Goal: Task Accomplishment & Management: Manage account settings

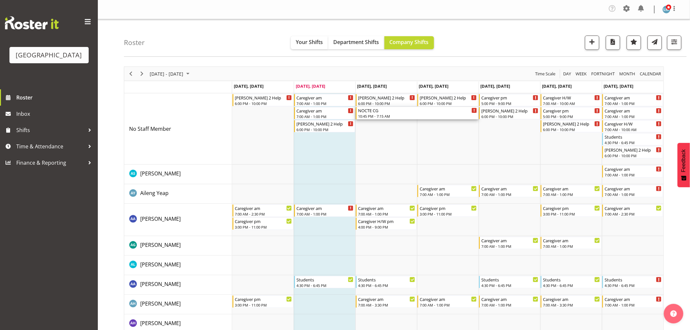
click at [380, 115] on div "10:45 PM - 7:15 AM" at bounding box center [417, 115] width 119 height 5
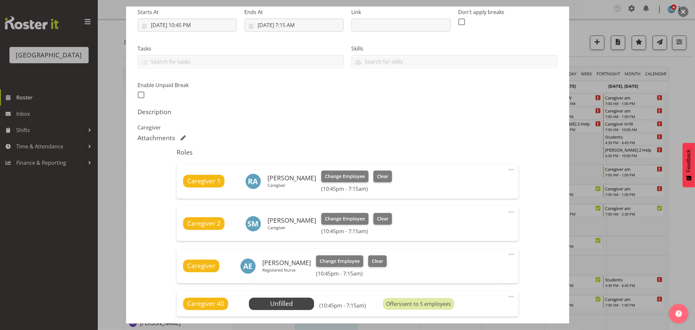
scroll to position [109, 0]
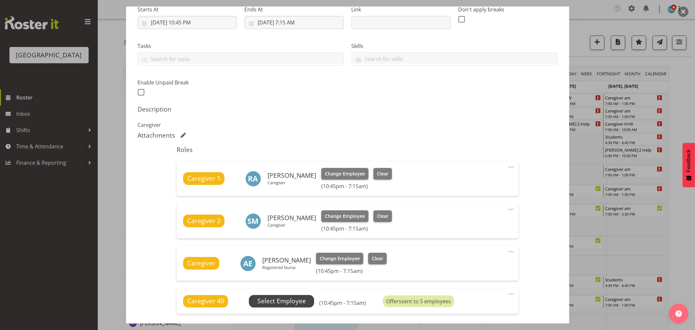
click at [282, 303] on span "Select Employee" at bounding box center [281, 300] width 49 height 9
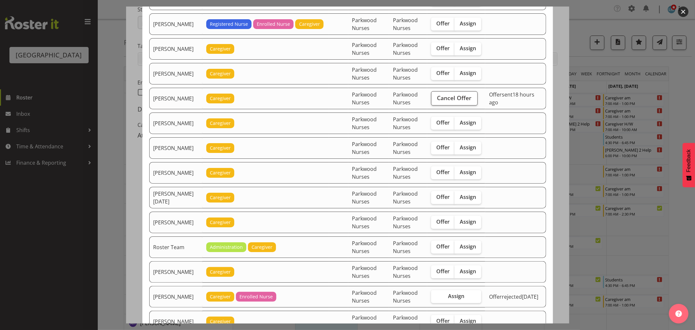
scroll to position [543, 0]
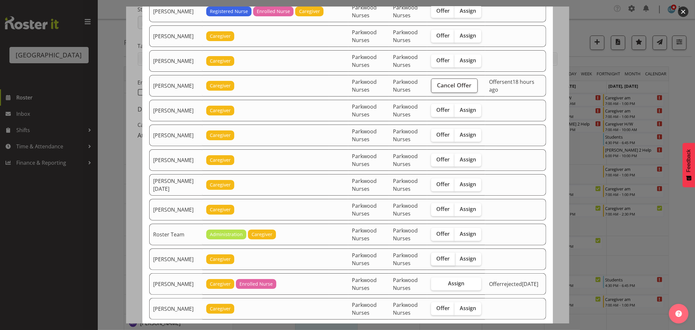
click at [442, 259] on span "Offer" at bounding box center [442, 258] width 13 height 7
click at [435, 259] on input "Offer" at bounding box center [433, 258] width 4 height 4
checkbox input "true"
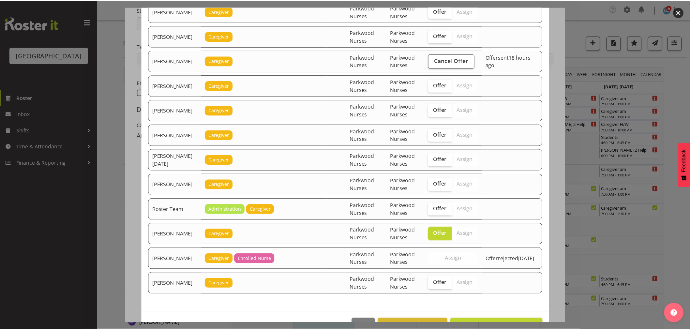
scroll to position [590, 0]
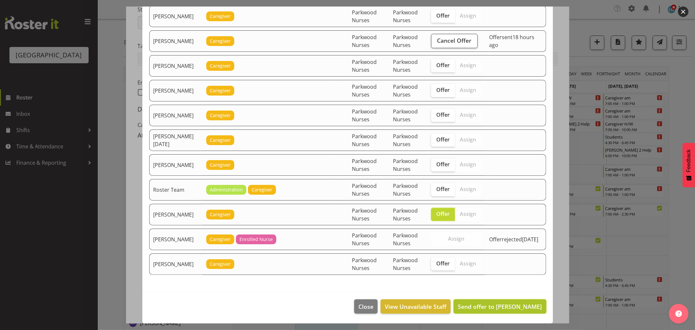
click at [524, 307] on span "Send offer to [PERSON_NAME]" at bounding box center [500, 306] width 84 height 8
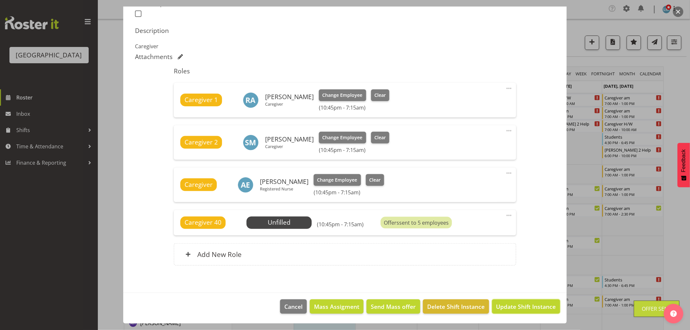
click at [524, 307] on span "Update Shift Instance" at bounding box center [526, 306] width 60 height 8
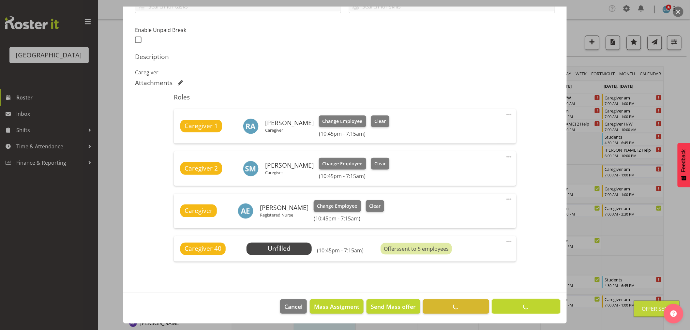
scroll to position [161, 0]
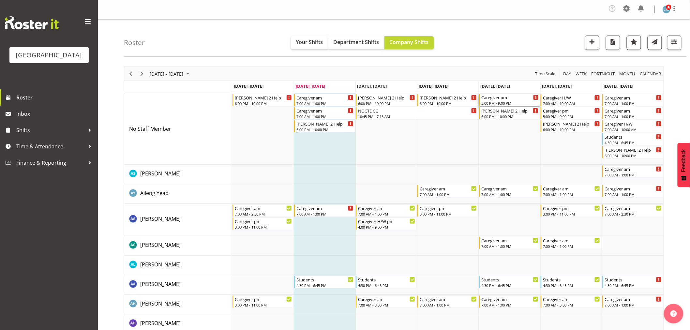
click at [493, 101] on div "5:00 PM - 9:00 PM" at bounding box center [509, 102] width 57 height 5
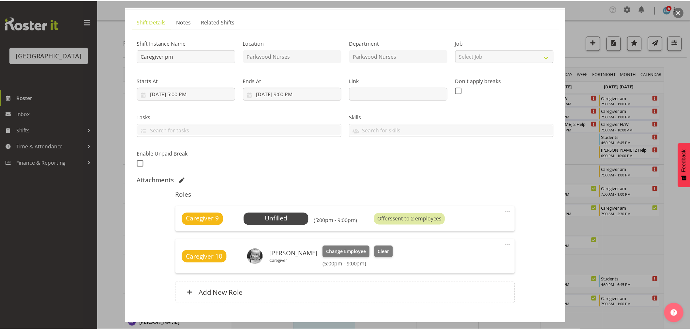
scroll to position [76, 0]
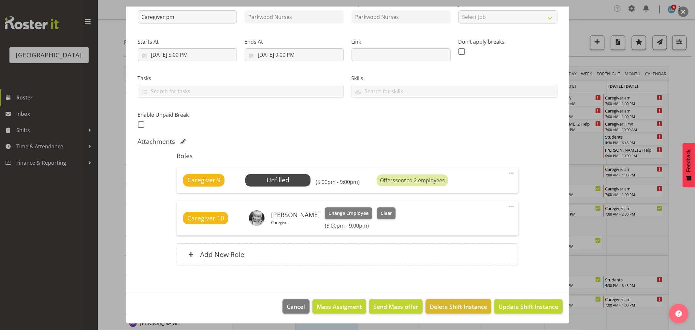
click at [681, 97] on div at bounding box center [347, 165] width 695 height 330
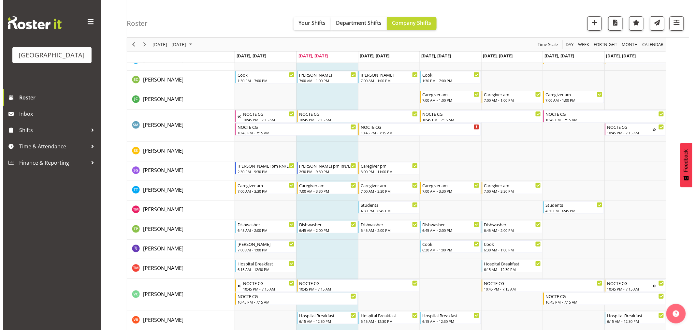
scroll to position [2233, 0]
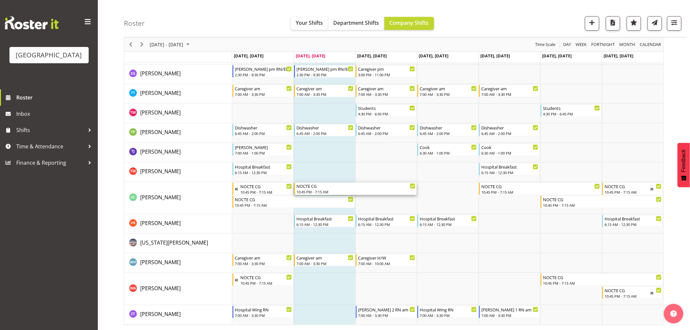
click at [319, 191] on div "10:45 PM - 7:15 AM" at bounding box center [355, 191] width 119 height 5
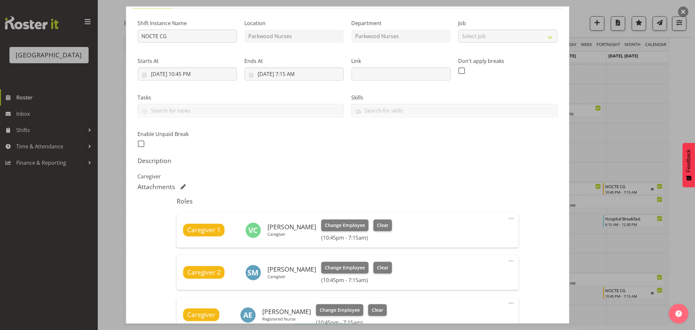
scroll to position [181, 0]
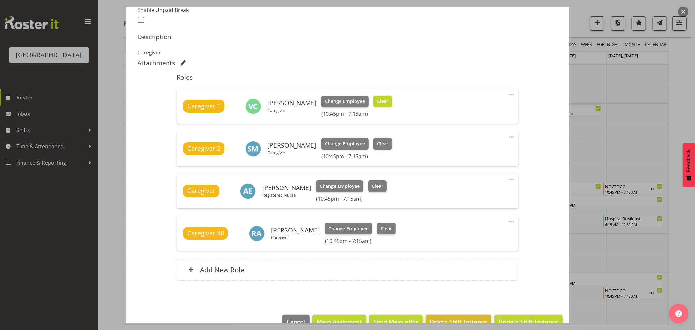
click at [388, 104] on span "Clear" at bounding box center [382, 101] width 11 height 7
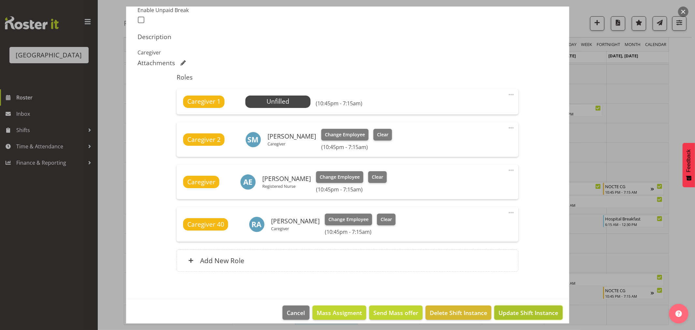
click at [535, 313] on span "Update Shift Instance" at bounding box center [529, 312] width 60 height 8
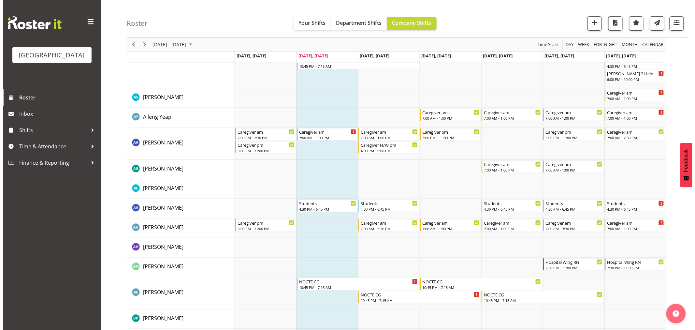
scroll to position [0, 0]
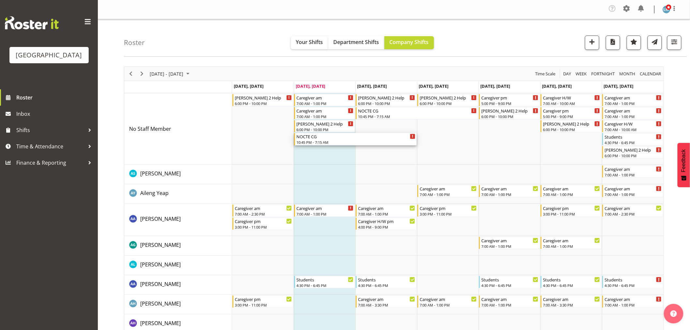
click at [302, 134] on div "NOCTE CG" at bounding box center [355, 136] width 119 height 7
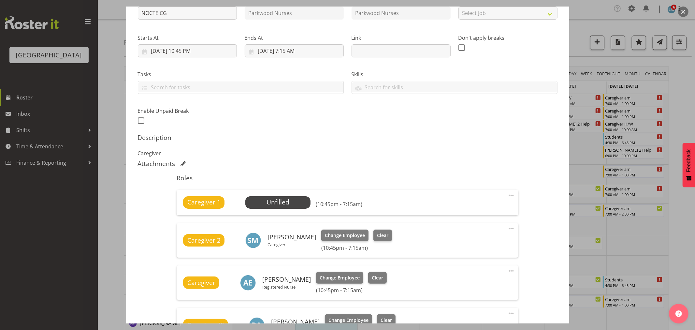
scroll to position [145, 0]
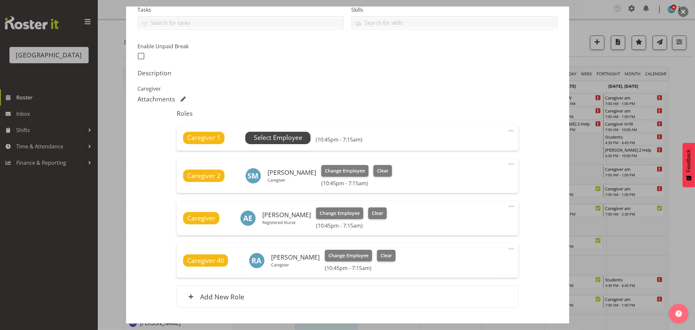
click at [289, 140] on span "Select Employee" at bounding box center [278, 137] width 49 height 9
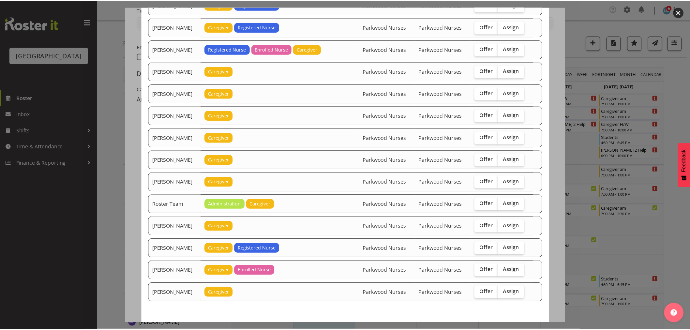
scroll to position [506, 0]
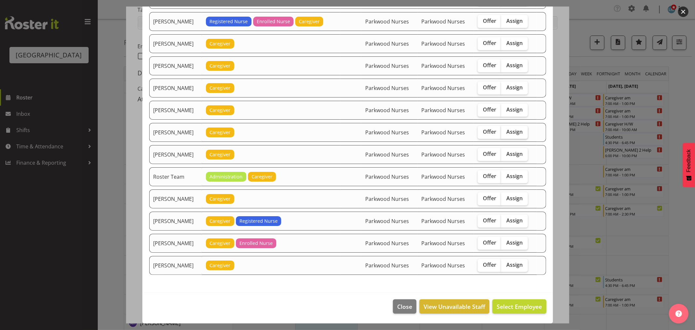
click at [513, 132] on span "Assign" at bounding box center [514, 131] width 16 height 7
click at [505, 132] on input "Assign" at bounding box center [503, 132] width 4 height 4
checkbox input "true"
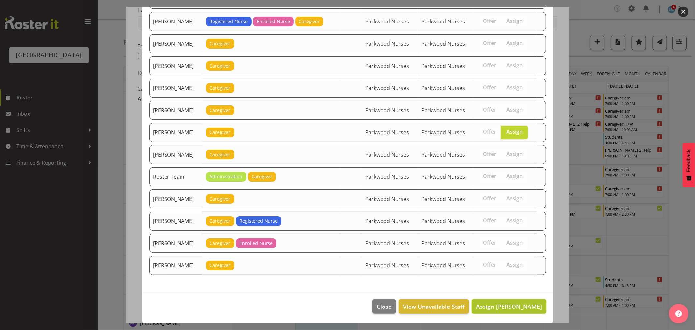
click at [523, 304] on span "Assign Mary Ann Pomare" at bounding box center [509, 306] width 66 height 8
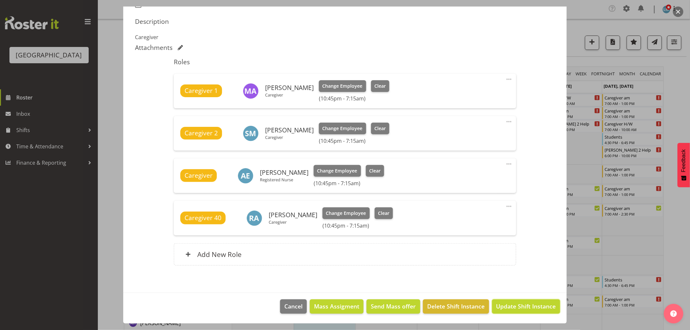
click at [523, 304] on span "Update Shift Instance" at bounding box center [526, 306] width 60 height 8
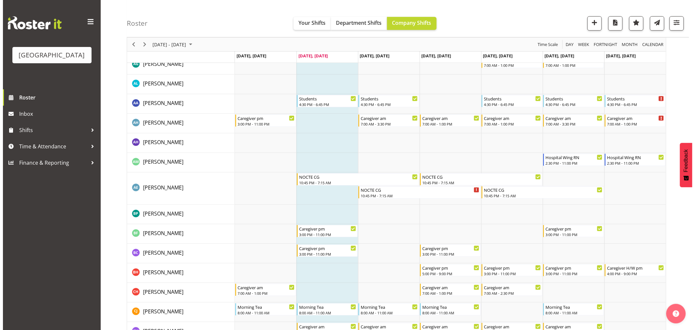
scroll to position [0, 0]
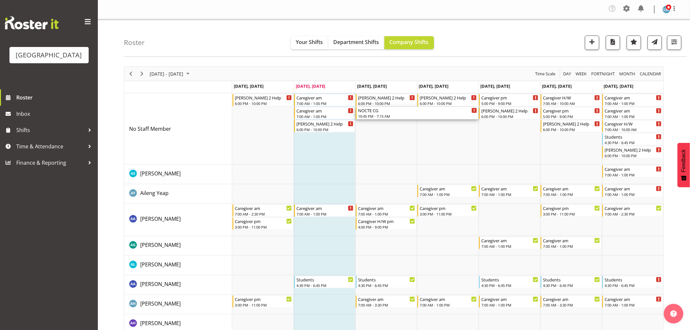
click at [364, 110] on div "NOCTE CG" at bounding box center [417, 110] width 119 height 7
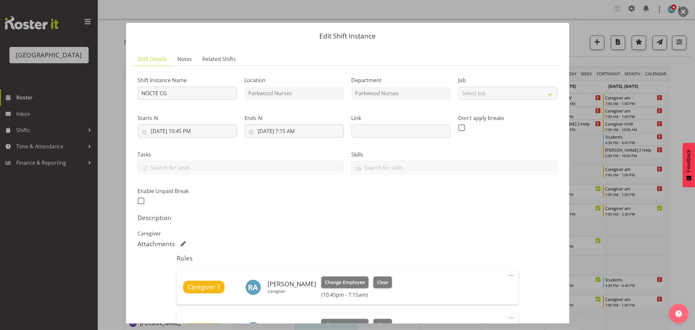
scroll to position [181, 0]
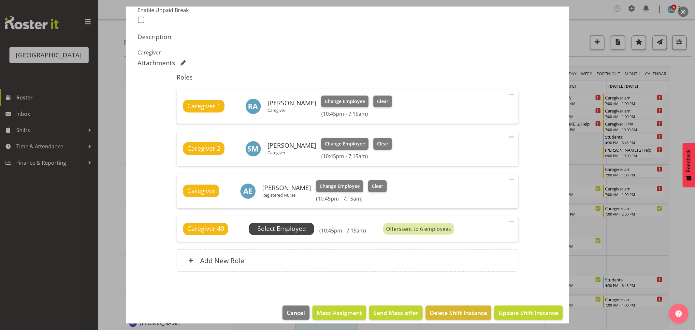
click at [289, 225] on span "Select Employee" at bounding box center [281, 228] width 49 height 9
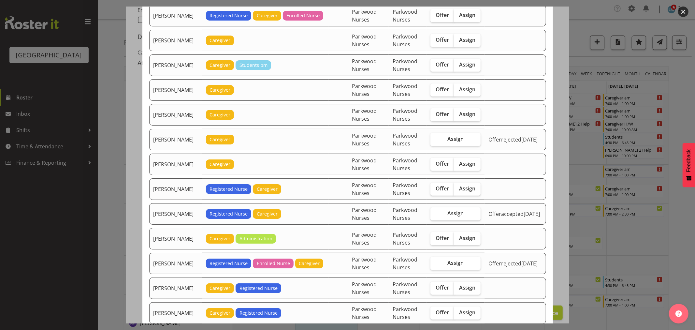
scroll to position [217, 0]
click at [448, 168] on label "Offer" at bounding box center [443, 163] width 24 height 13
click at [435, 166] on input "Offer" at bounding box center [433, 163] width 4 height 4
checkbox input "true"
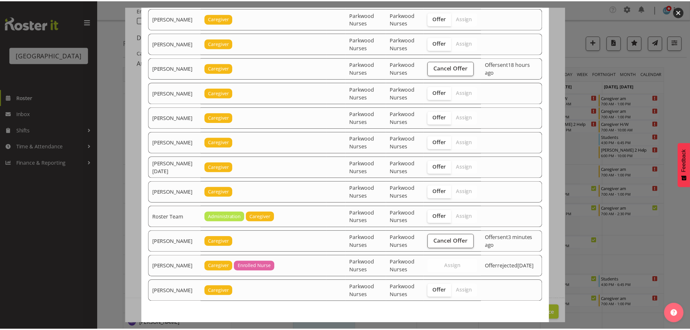
scroll to position [579, 0]
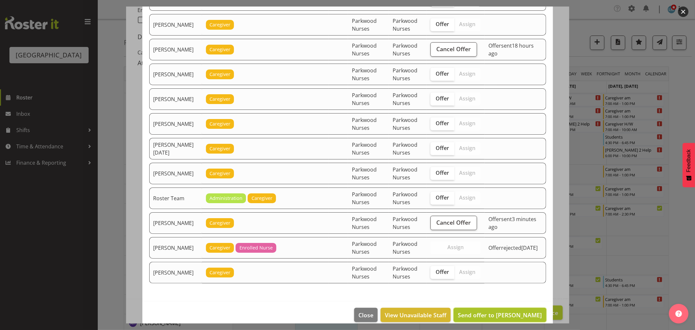
click at [506, 318] on span "Send offer to Jamilla Lockyer" at bounding box center [500, 315] width 84 height 8
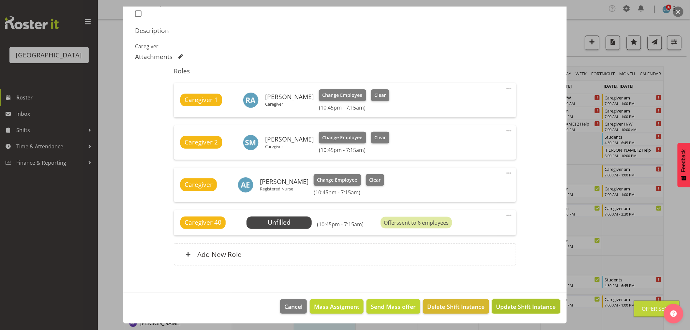
click at [512, 300] on button "Update Shift Instance" at bounding box center [526, 306] width 68 height 14
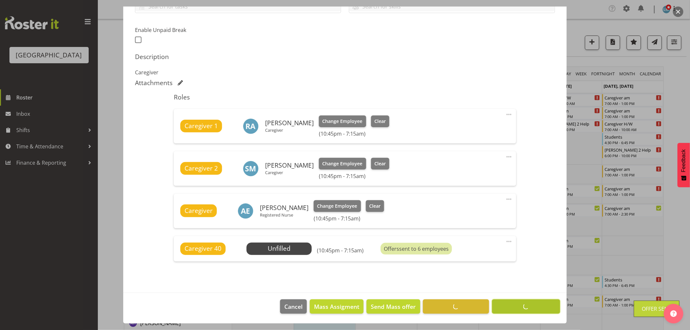
scroll to position [161, 0]
